Goal: Use online tool/utility

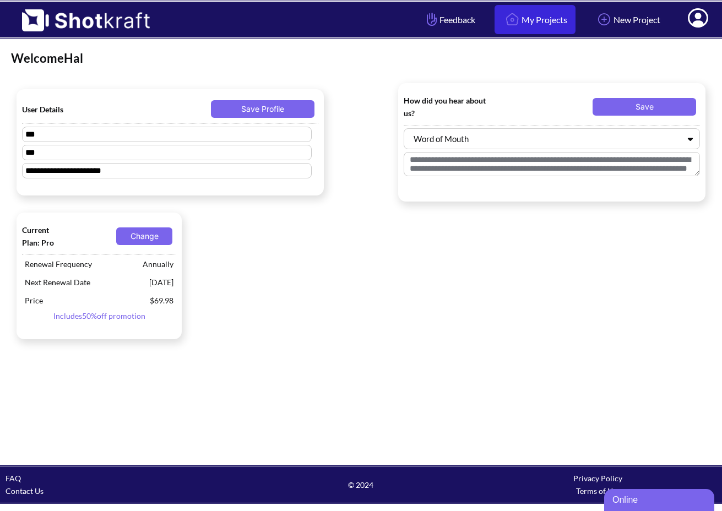
click at [533, 25] on link "My Projects" at bounding box center [534, 19] width 81 height 29
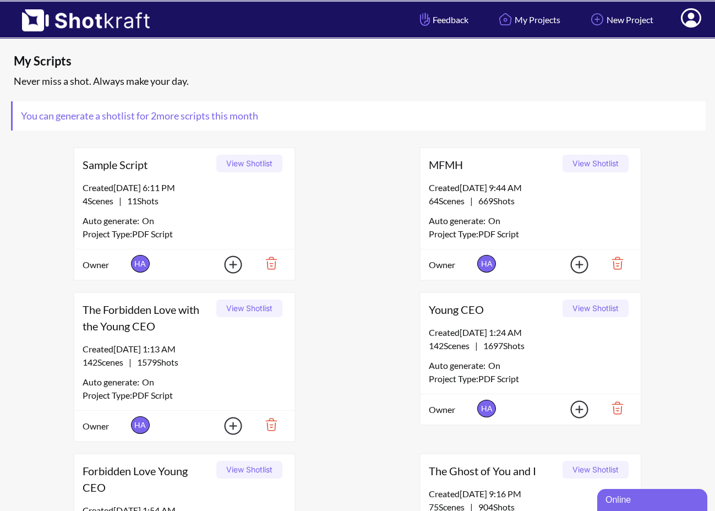
scroll to position [293, 0]
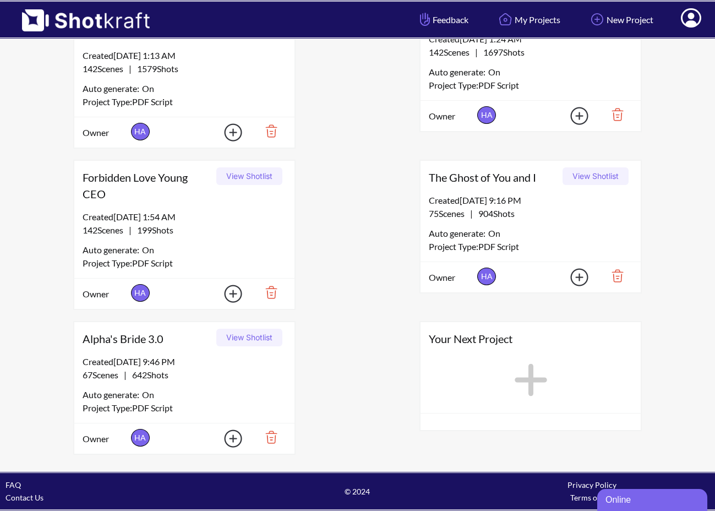
click at [151, 393] on span "On" at bounding box center [148, 394] width 12 height 13
click at [245, 344] on button "View Shotlist" at bounding box center [249, 338] width 66 height 18
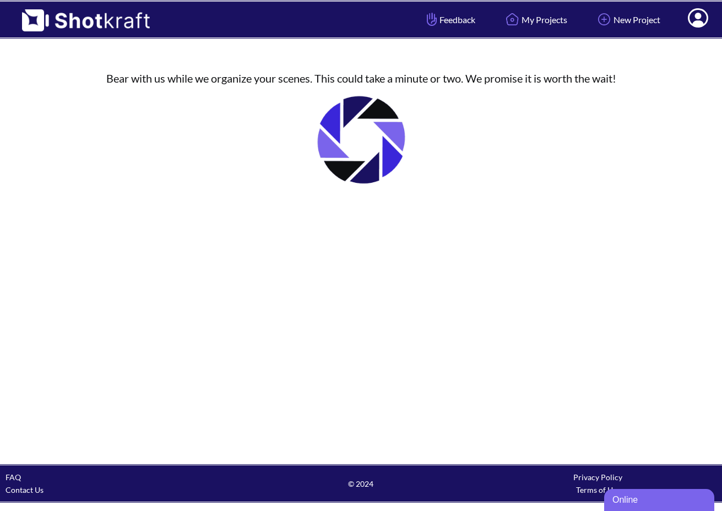
click at [272, 124] on div "Bear with us while we organize your scenes. This could take a minute or two. We…" at bounding box center [361, 135] width 722 height 158
click at [361, 141] on img at bounding box center [361, 140] width 110 height 110
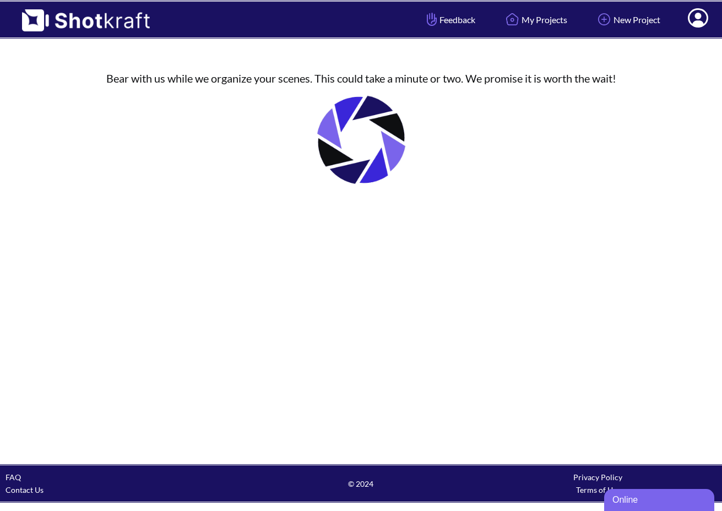
click at [352, 137] on img at bounding box center [361, 140] width 110 height 110
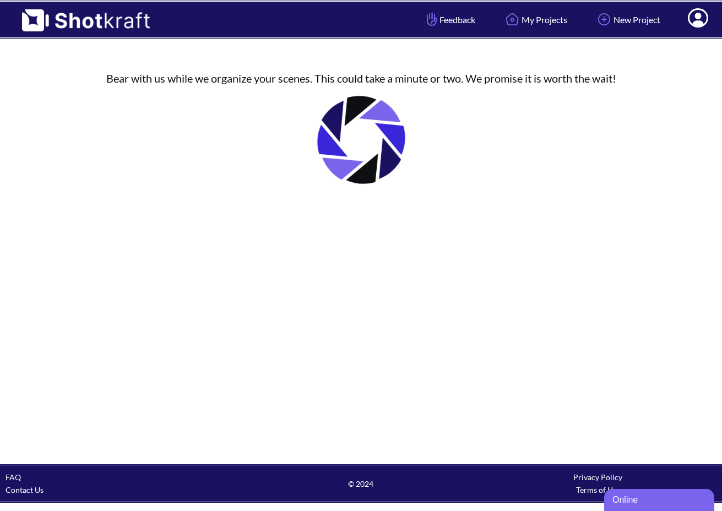
click at [353, 137] on img at bounding box center [361, 140] width 110 height 110
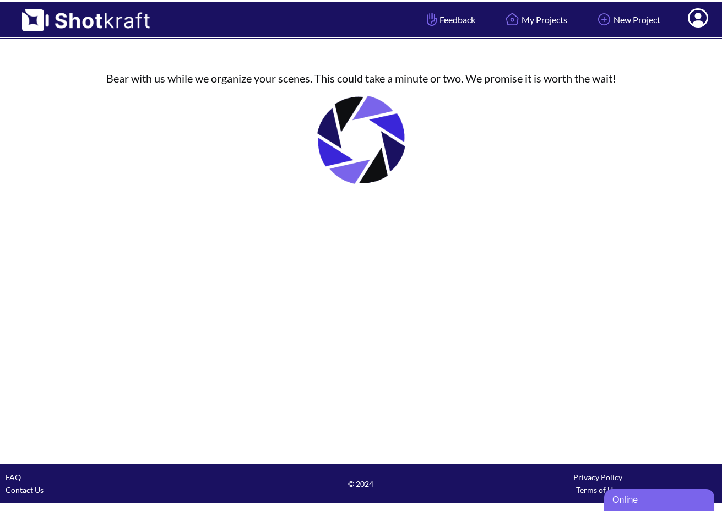
click at [357, 137] on img at bounding box center [361, 140] width 110 height 110
